Goal: Find specific page/section: Find specific page/section

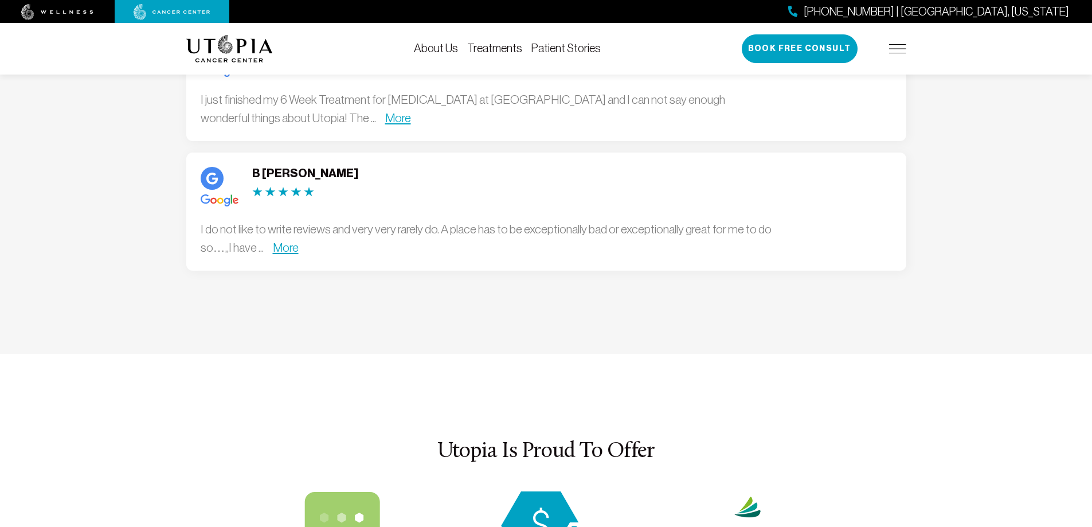
scroll to position [3381, 0]
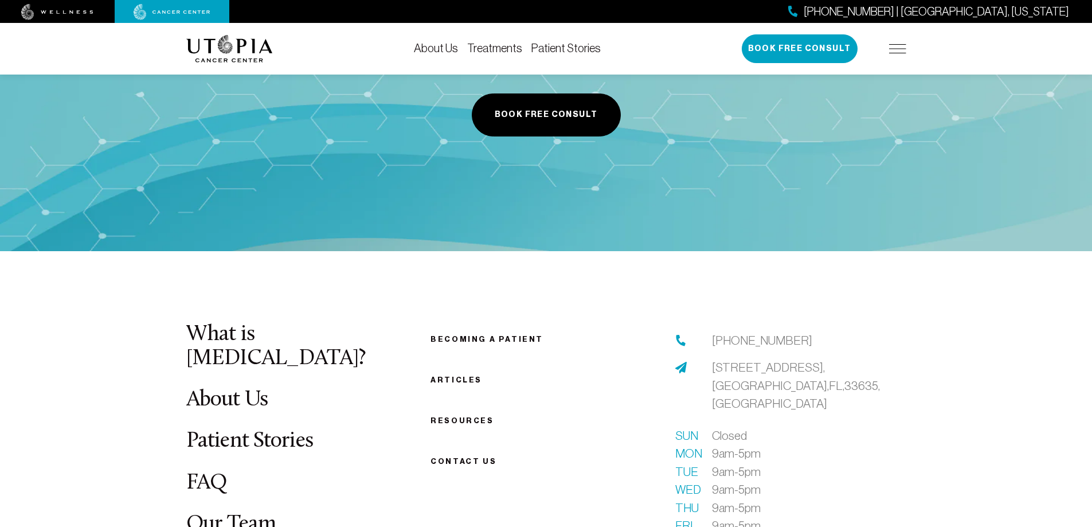
scroll to position [4316, 0]
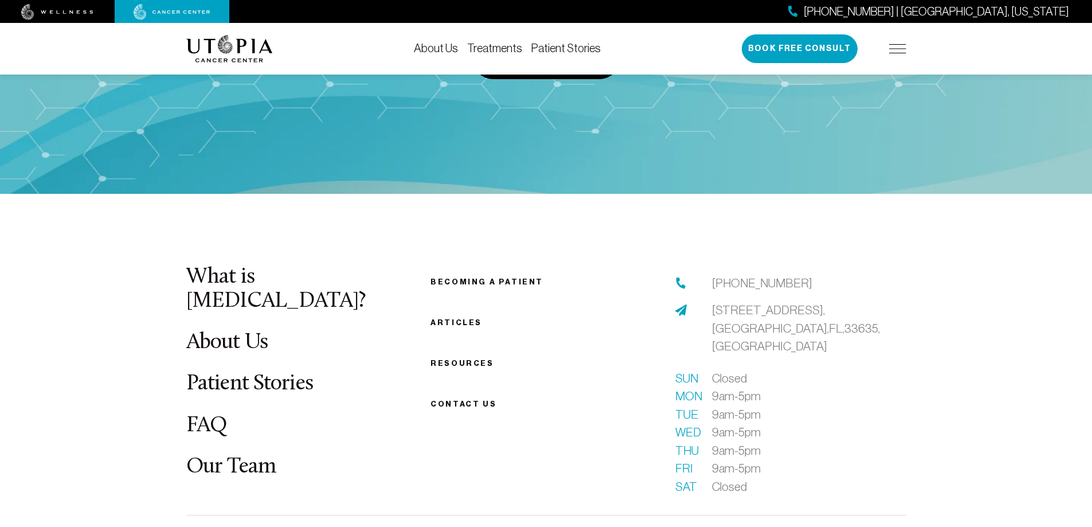
click at [457, 359] on link "Resources" at bounding box center [461, 363] width 63 height 9
